Goal: Information Seeking & Learning: Find specific fact

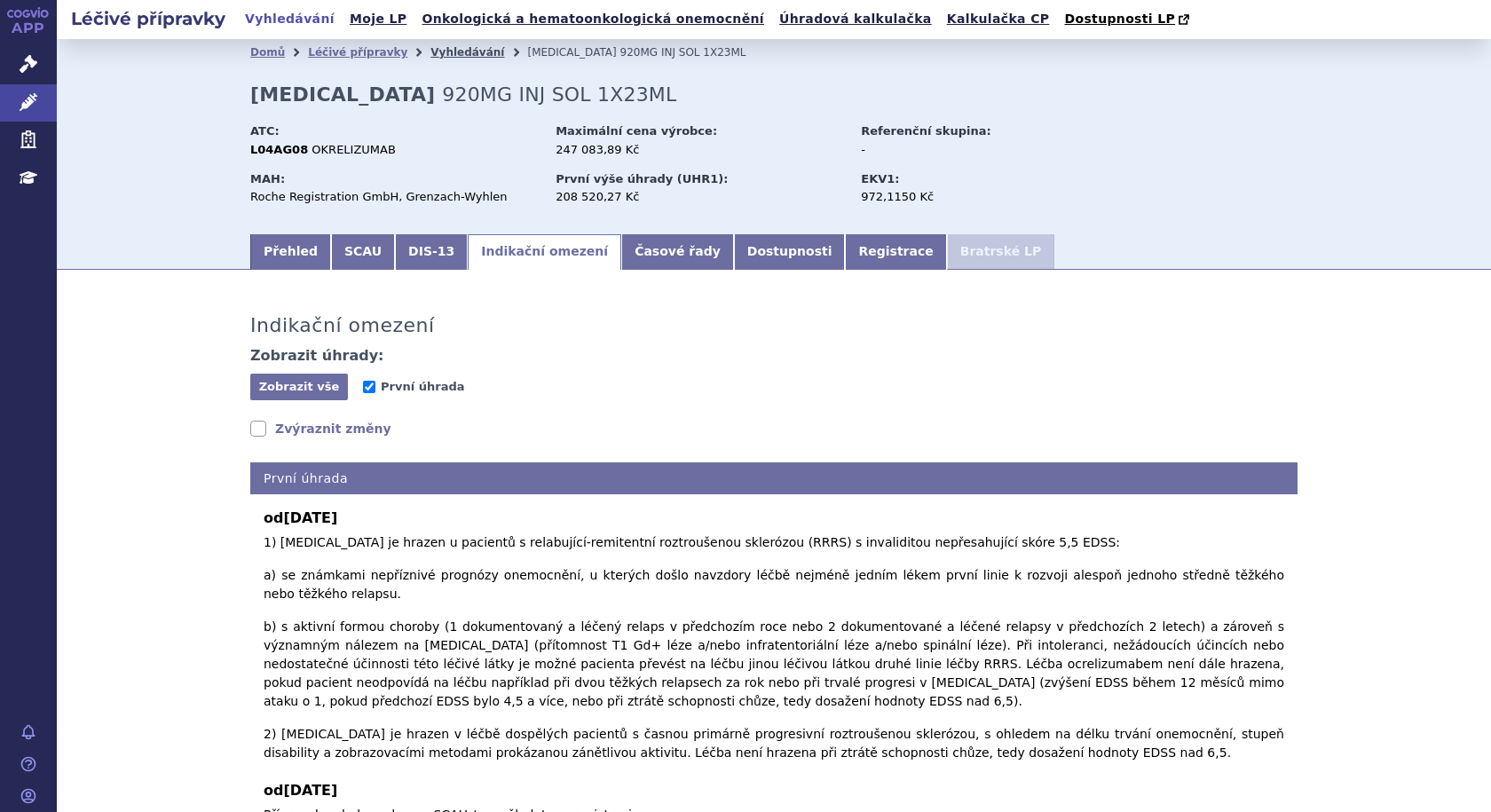
click at [430, 50] on link "Vyhledávání" at bounding box center [467, 52] width 74 height 12
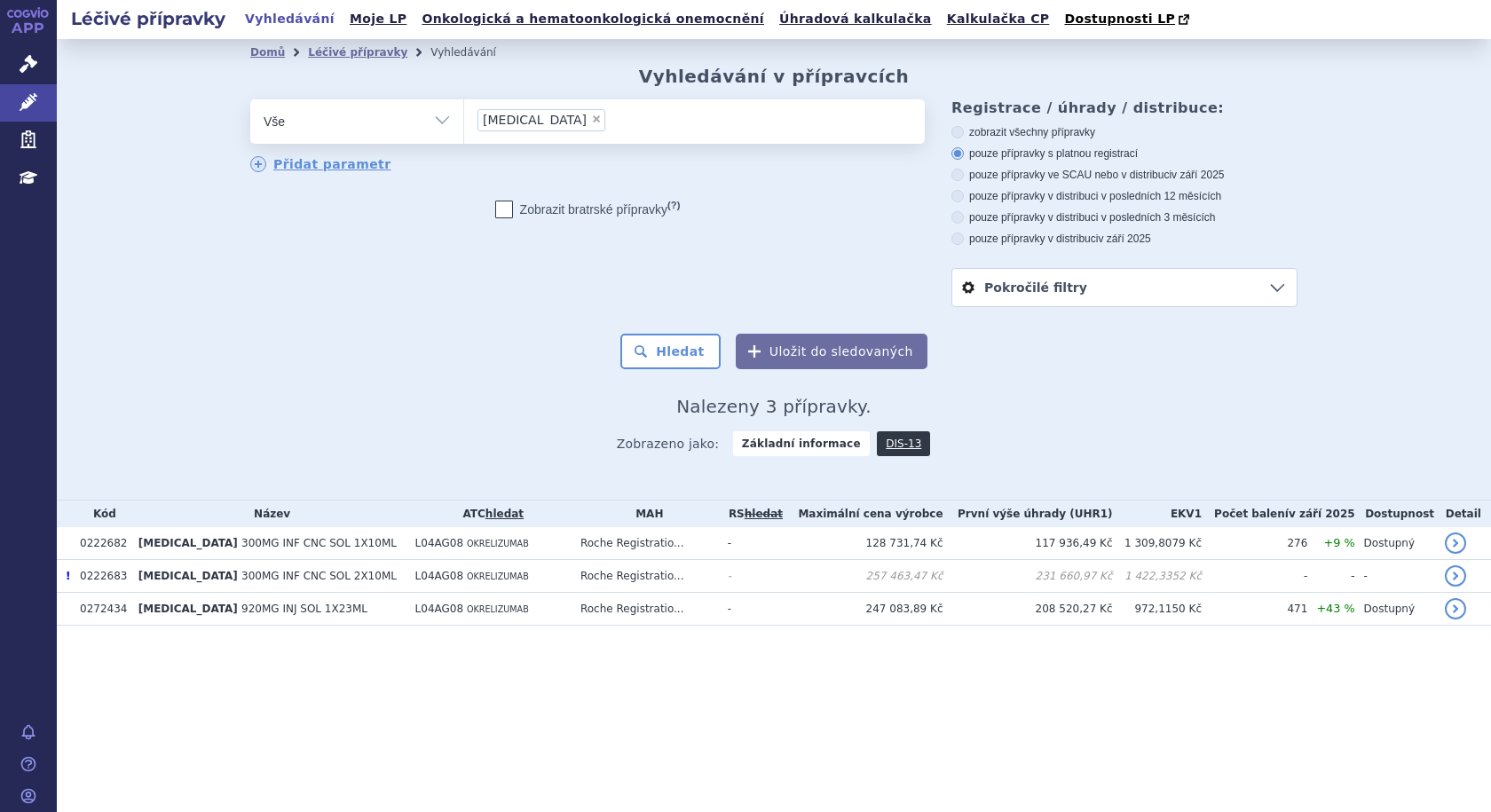
click at [591, 121] on span "×" at bounding box center [596, 118] width 10 height 10
click at [464, 121] on select "ocrevus" at bounding box center [463, 121] width 1 height 45
select select
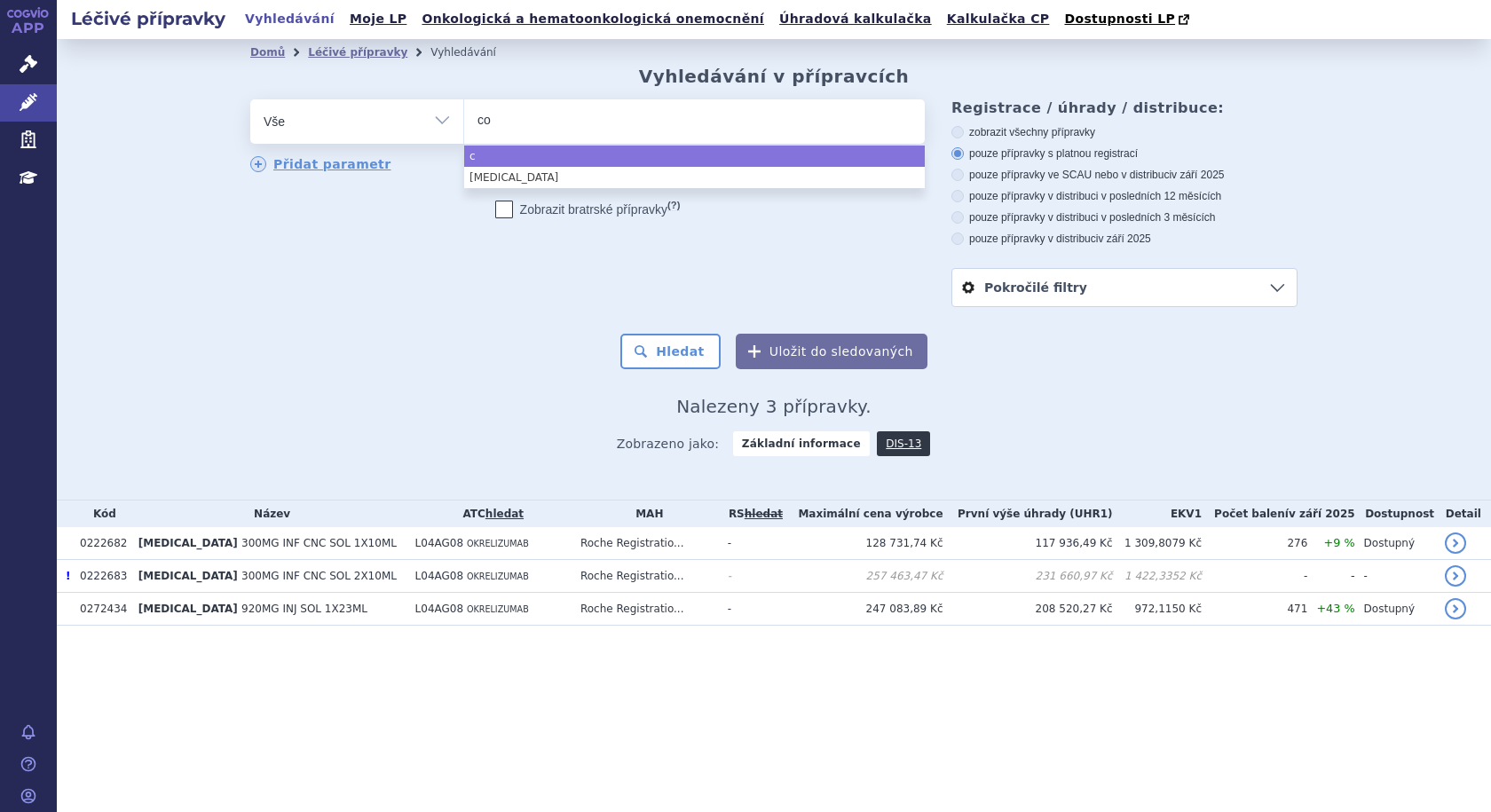
type input "col"
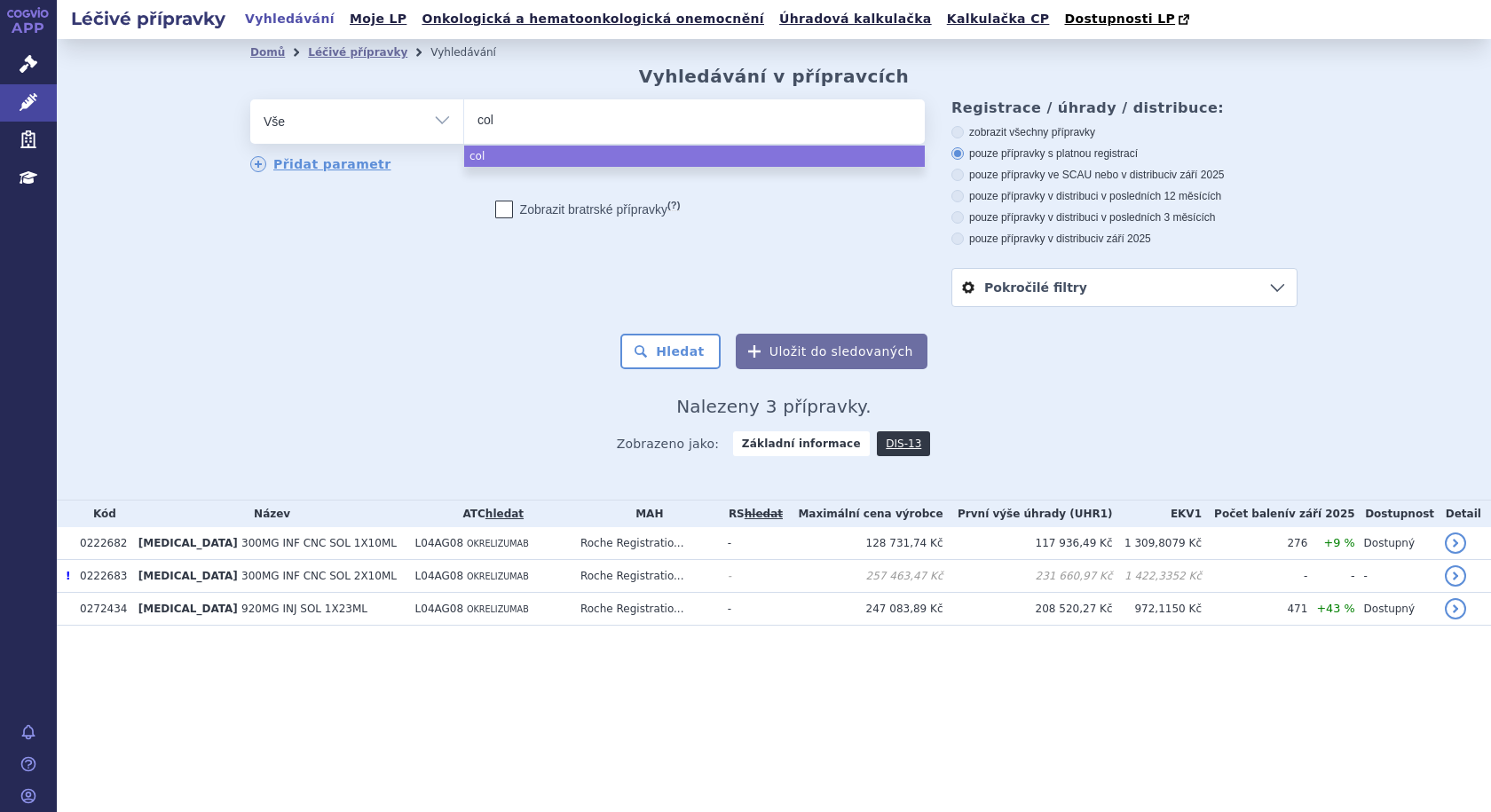
type input "colu"
type input "colum"
type input "columv"
type input "columvi"
select select "columvi"
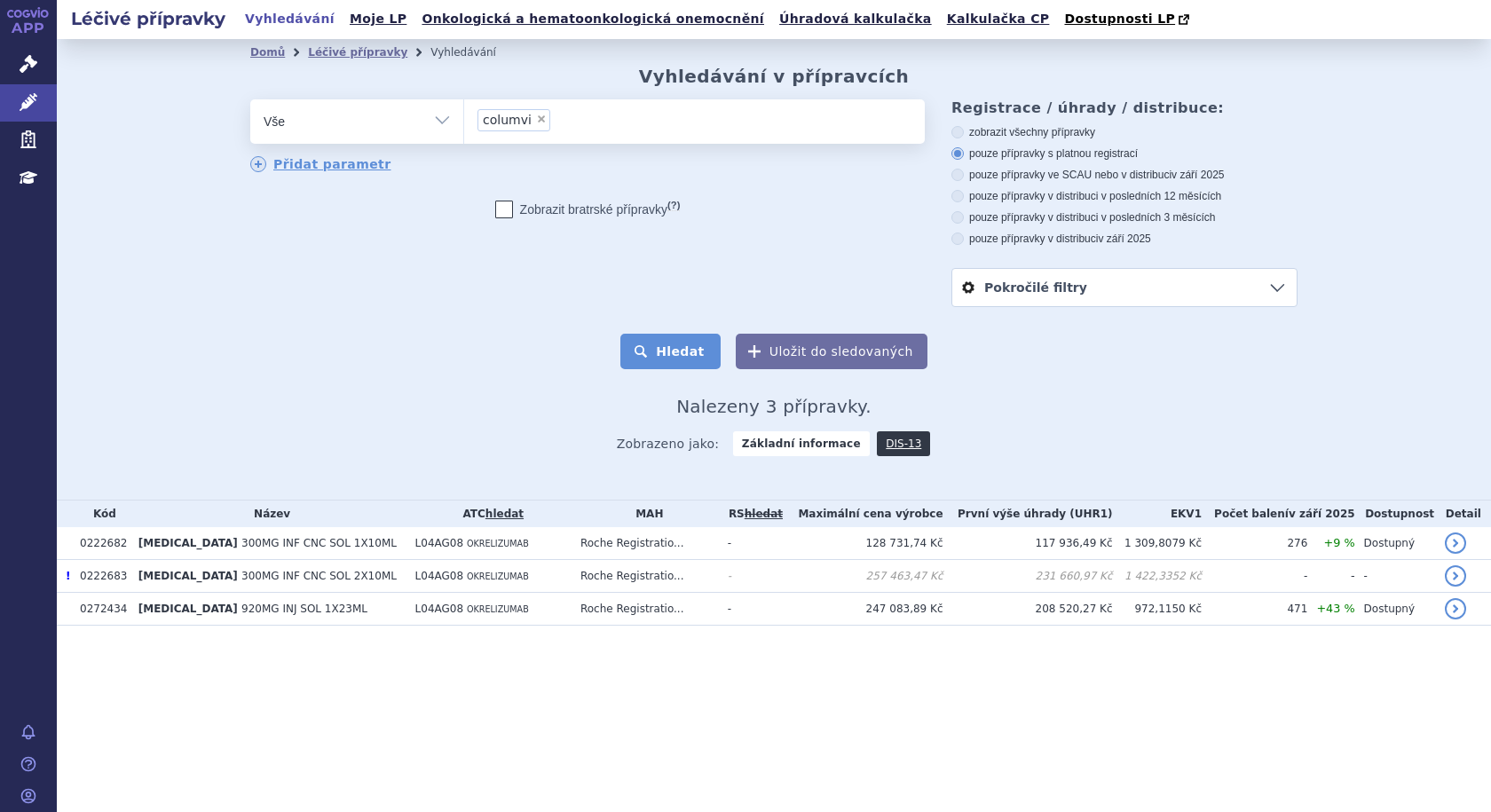
click at [670, 334] on button "Hledat" at bounding box center [671, 351] width 101 height 35
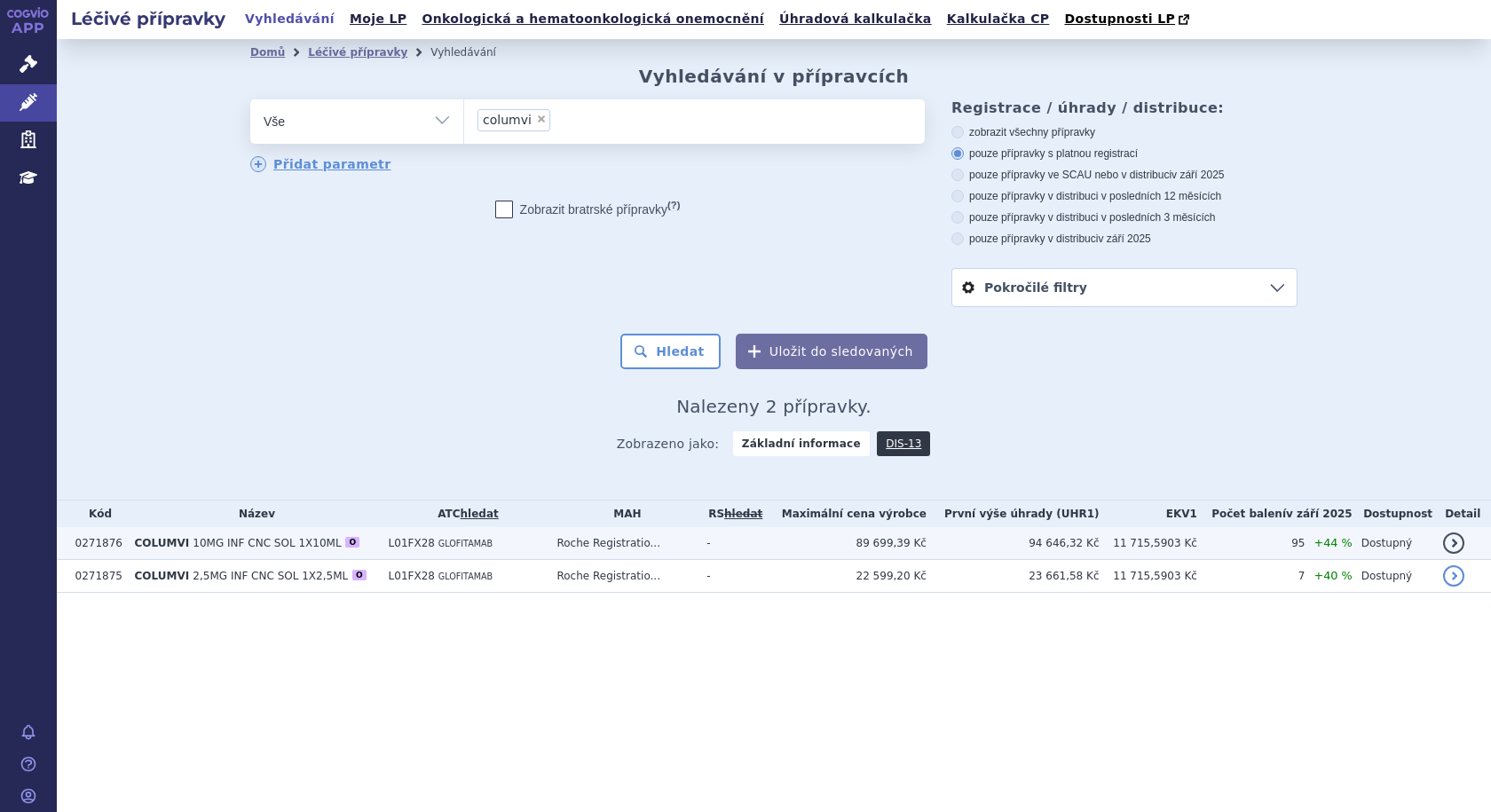
click at [200, 548] on span "10MG INF CNC SOL 1X10ML" at bounding box center [266, 543] width 148 height 12
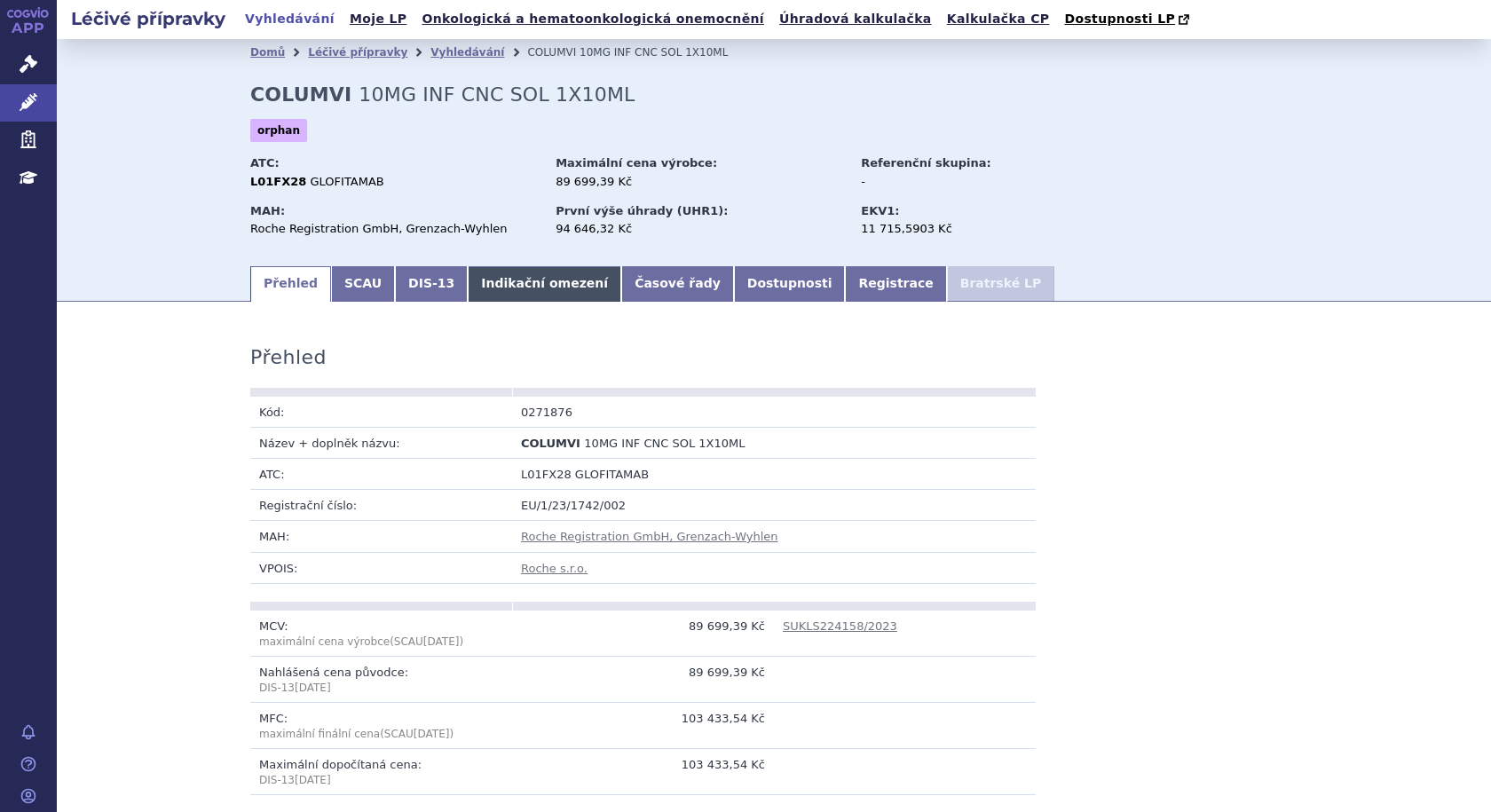
click at [506, 286] on link "Indikační omezení" at bounding box center [544, 284] width 154 height 35
